Goal: Transaction & Acquisition: Purchase product/service

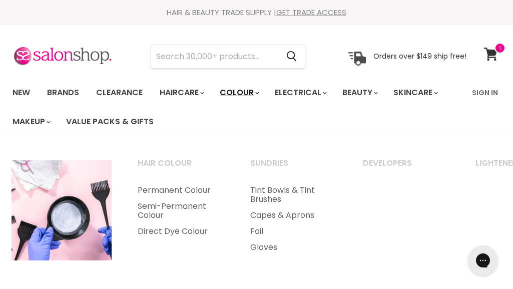
click at [256, 87] on link "Colour" at bounding box center [238, 92] width 53 height 21
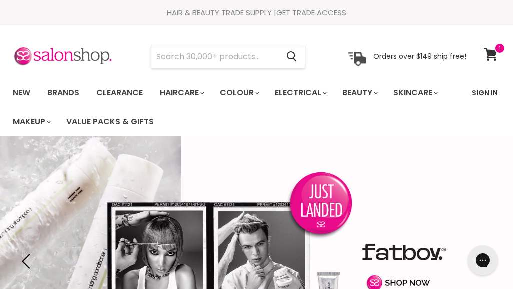
click at [490, 93] on link "Sign In" at bounding box center [485, 92] width 38 height 21
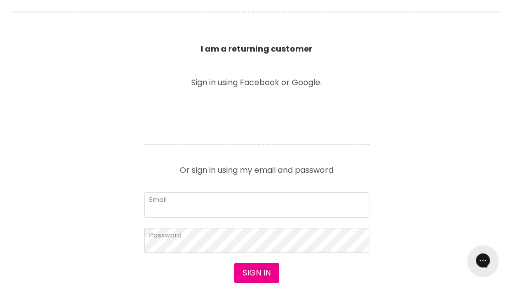
scroll to position [349, 0]
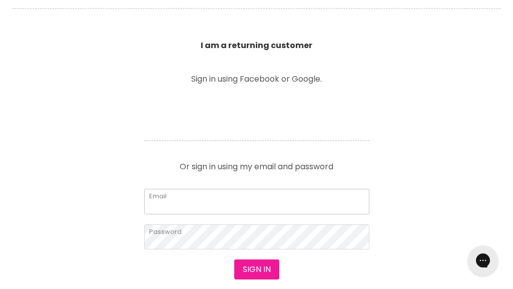
type input "genevieve.albertson@gmail.com"
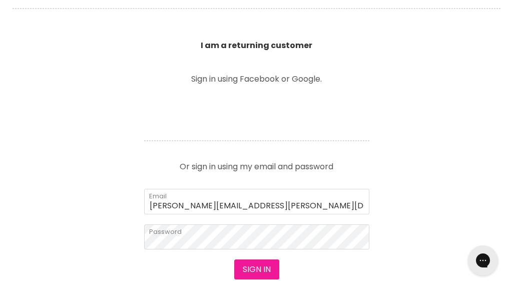
click at [250, 268] on button "Sign in" at bounding box center [256, 269] width 45 height 20
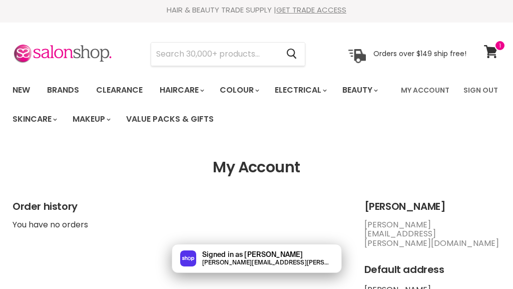
scroll to position [3, 0]
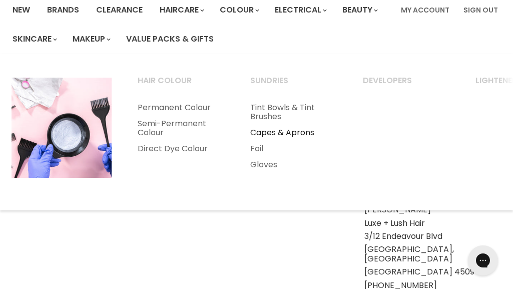
scroll to position [0, 60]
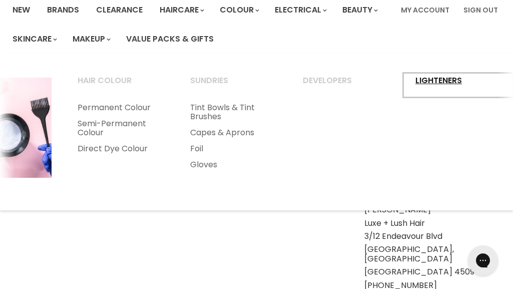
click at [445, 85] on link "Lighteners" at bounding box center [458, 85] width 111 height 25
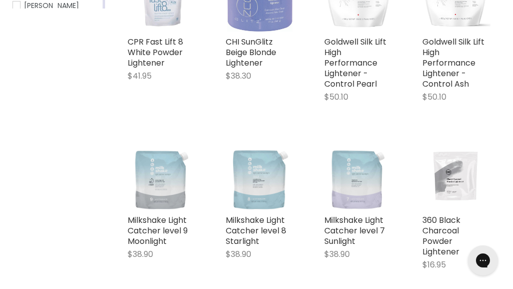
scroll to position [307, 0]
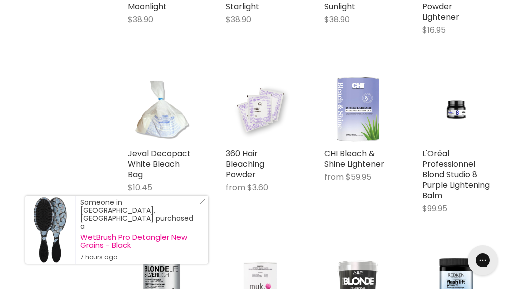
scroll to position [600, 0]
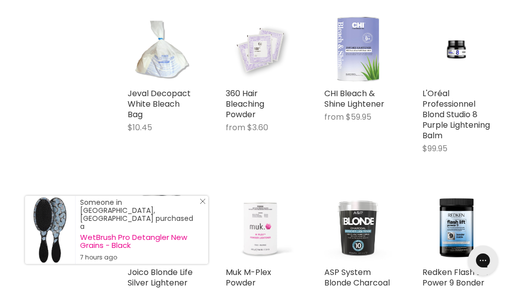
click at [203, 204] on icon "Close Icon" at bounding box center [203, 201] width 6 height 6
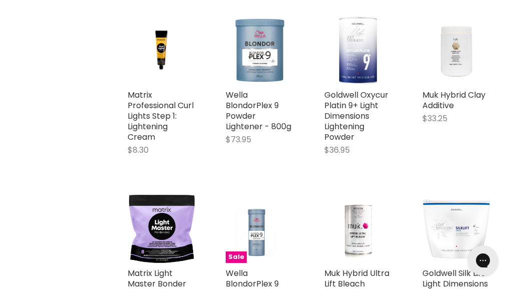
scroll to position [1837, 0]
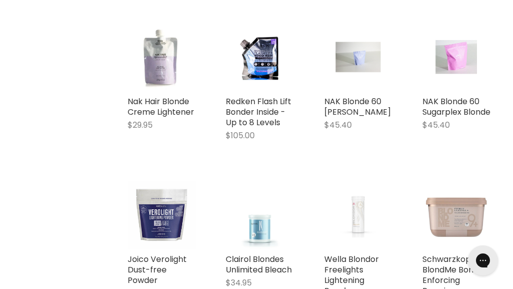
scroll to position [2382, 0]
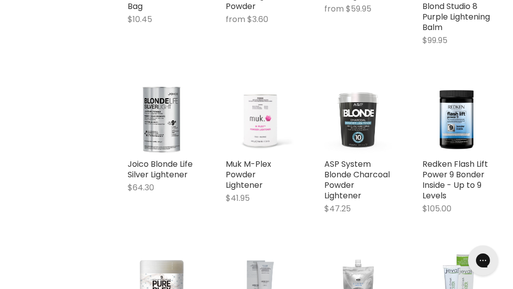
scroll to position [710, 0]
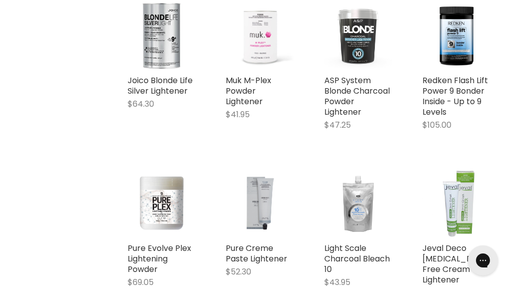
scroll to position [797, 0]
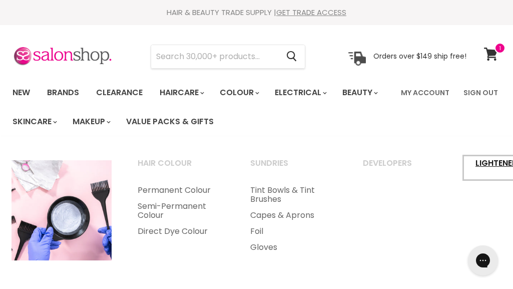
click at [484, 159] on link "Lighteners" at bounding box center [518, 167] width 111 height 25
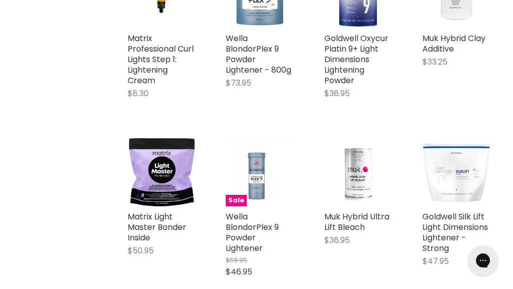
scroll to position [1894, 0]
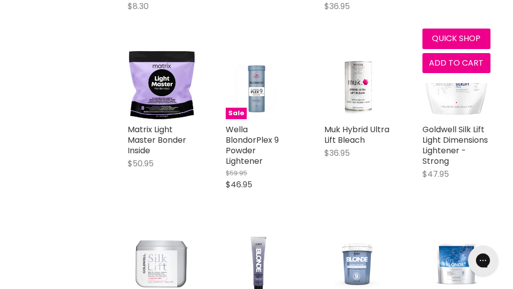
scroll to position [1751, 0]
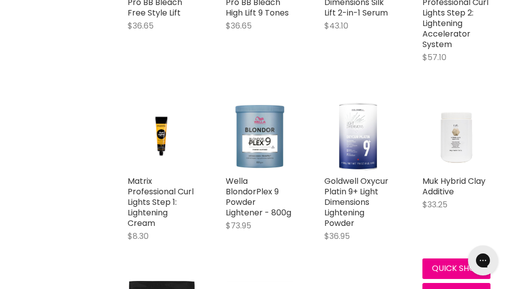
click at [442, 139] on img "Main content" at bounding box center [456, 136] width 68 height 68
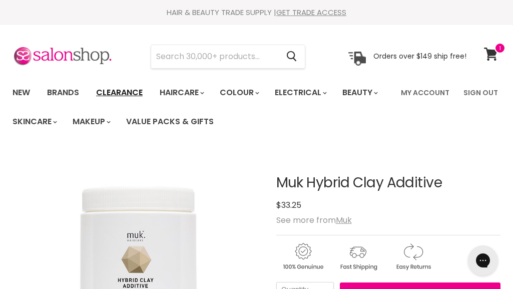
click at [124, 88] on link "Clearance" at bounding box center [120, 92] width 62 height 21
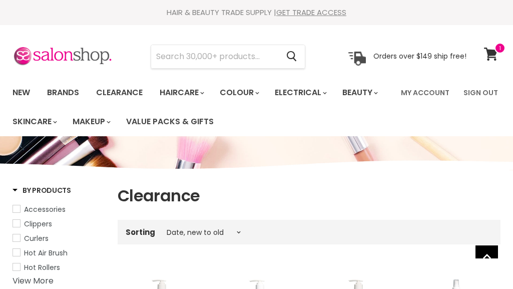
select select "created-descending"
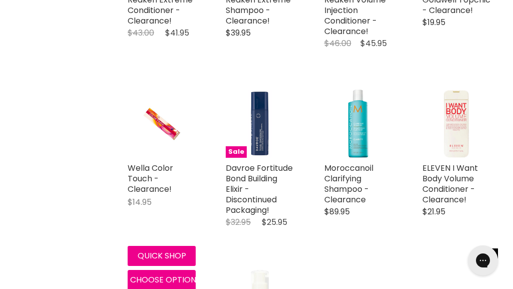
scroll to position [1009, 0]
click at [153, 152] on img "Main content" at bounding box center [161, 124] width 45 height 68
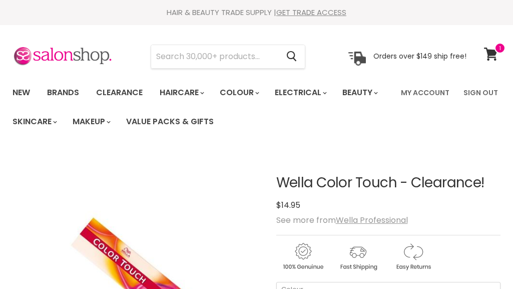
scroll to position [236, 0]
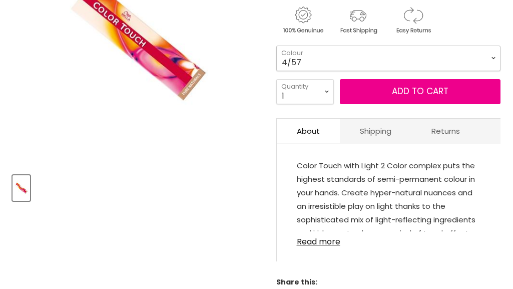
click at [332, 58] on select "4/57 3/5" at bounding box center [388, 58] width 225 height 25
